Goal: Use online tool/utility: Utilize a website feature to perform a specific function

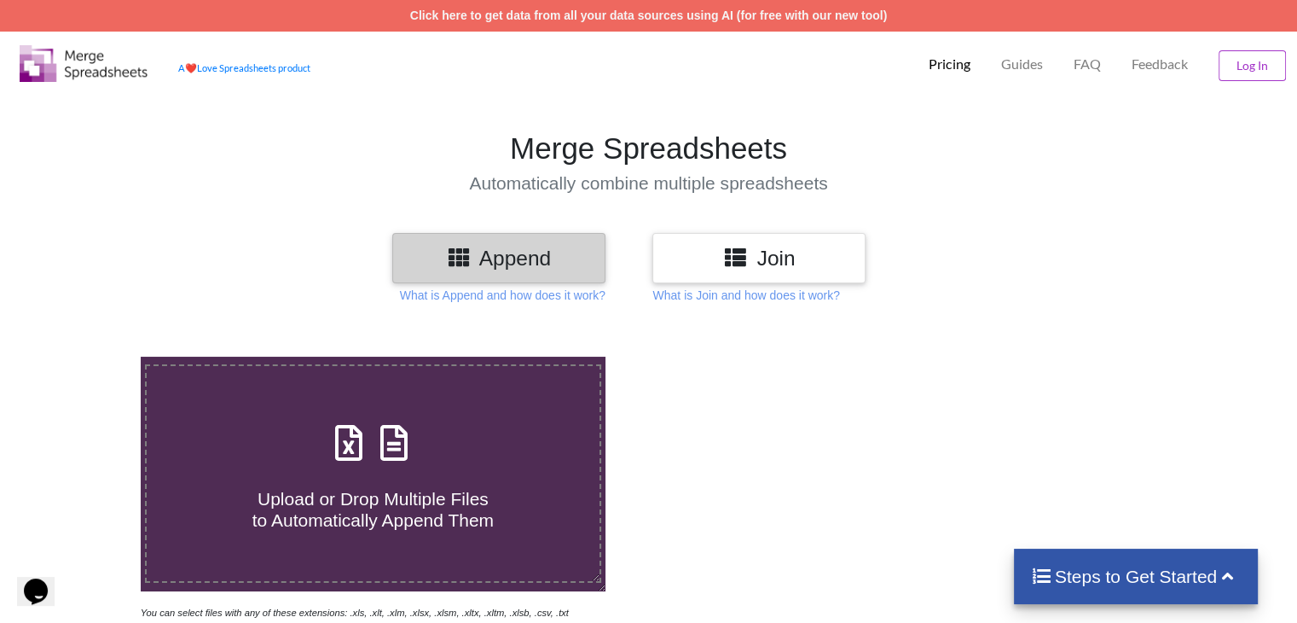
click at [374, 469] on h4 "Upload or Drop Multiple Files to Automatically Append Them" at bounding box center [373, 498] width 452 height 65
click at [89, 356] on input "Upload or Drop Multiple Files to Automatically Append Them" at bounding box center [89, 356] width 0 height 0
type input "C:\fakepath\STMT_ENT_BOOK - 2025-09-11T115337.652.csv"
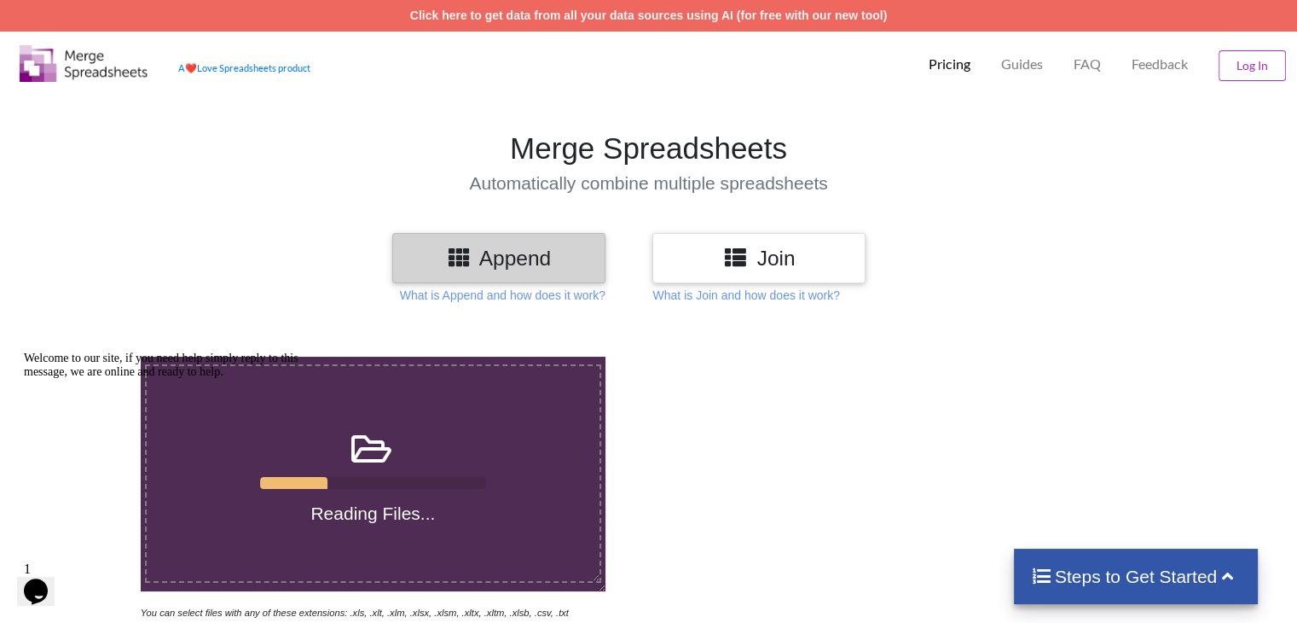
click at [547, 414] on label "Reading Files..." at bounding box center [372, 473] width 455 height 218
click at [89, 356] on input "Reading Files..." at bounding box center [89, 356] width 0 height 0
click at [24, 351] on icon "Chat attention grabber" at bounding box center [24, 351] width 0 height 0
